Goal: Task Accomplishment & Management: Complete application form

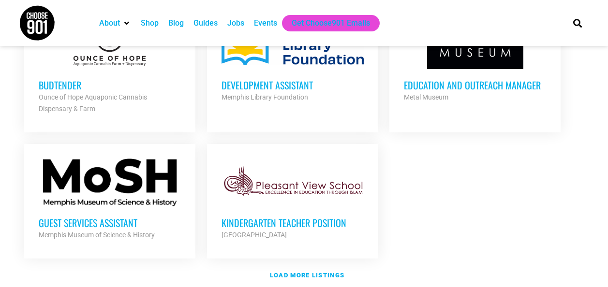
scroll to position [1119, 0]
click at [145, 196] on div at bounding box center [110, 182] width 142 height 48
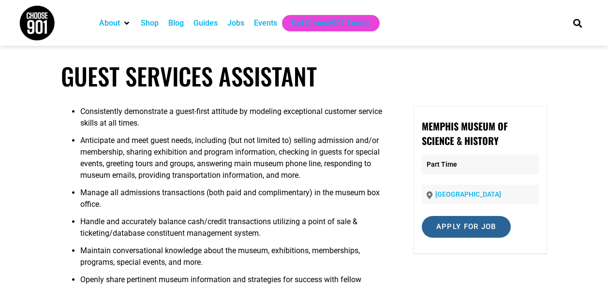
click at [470, 227] on input "Apply for job" at bounding box center [466, 227] width 89 height 22
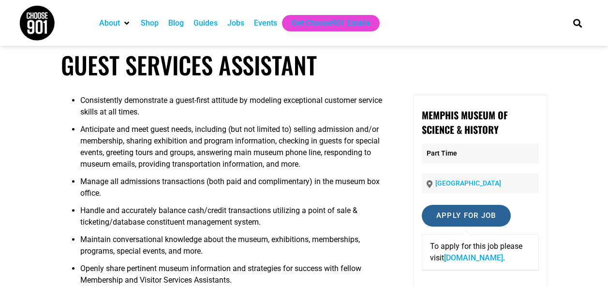
scroll to position [44, 0]
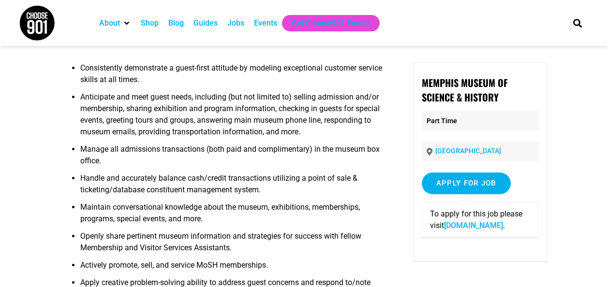
click at [486, 227] on link "[DOMAIN_NAME]" at bounding box center [473, 225] width 59 height 9
